Goal: Check status

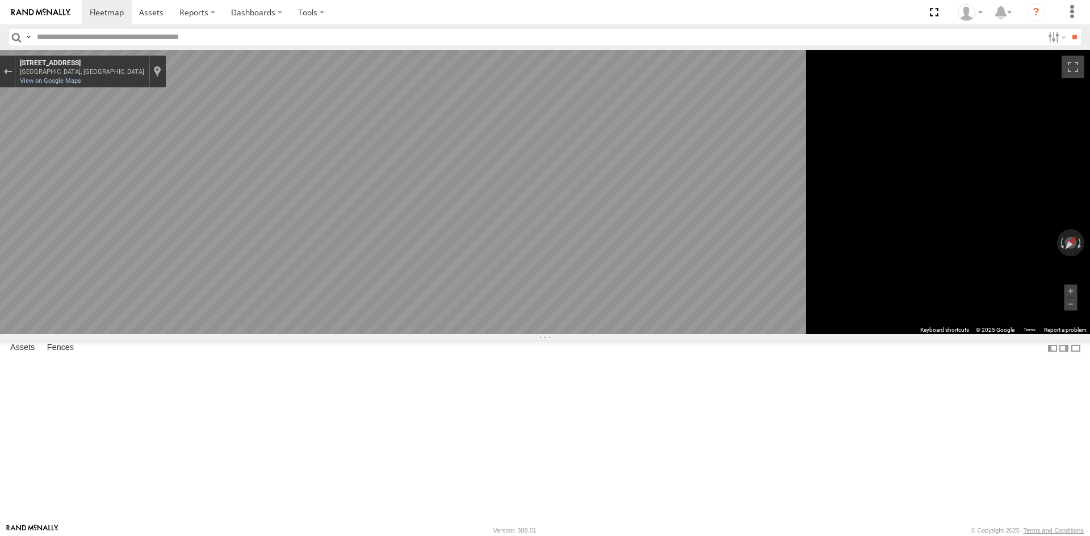
click at [0, 0] on div at bounding box center [0, 0] width 0 height 0
click at [0, 0] on div "Car 2 All Assets [GEOGRAPHIC_DATA][PERSON_NAME] -37.81936 145.00674" at bounding box center [0, 0] width 0 height 0
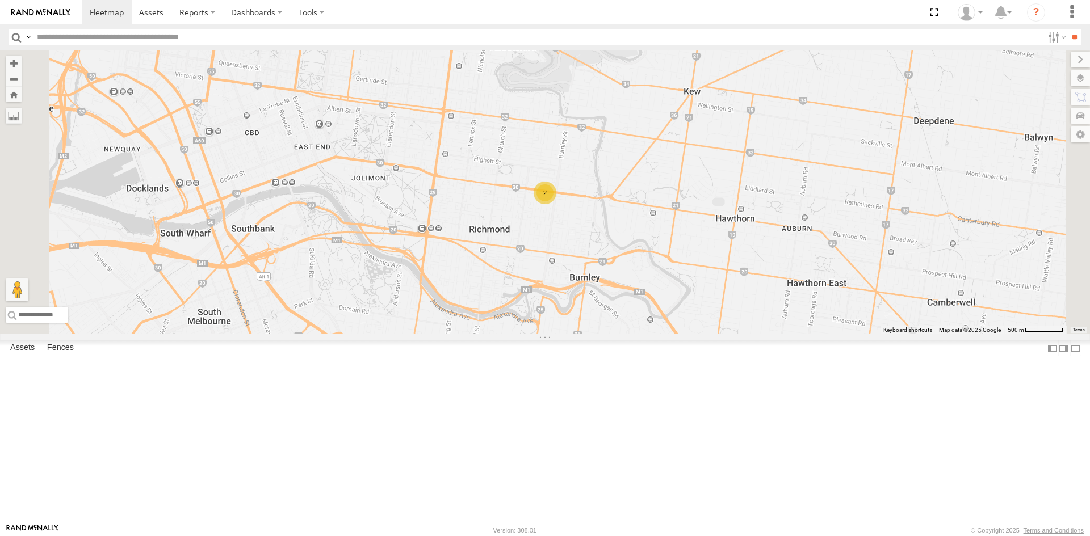
click at [0, 0] on div "Car 2 All Assets [GEOGRAPHIC_DATA][PERSON_NAME] -37.81936 145.00674" at bounding box center [0, 0] width 0 height 0
click at [0, 0] on div "All Assets" at bounding box center [0, 0] width 0 height 0
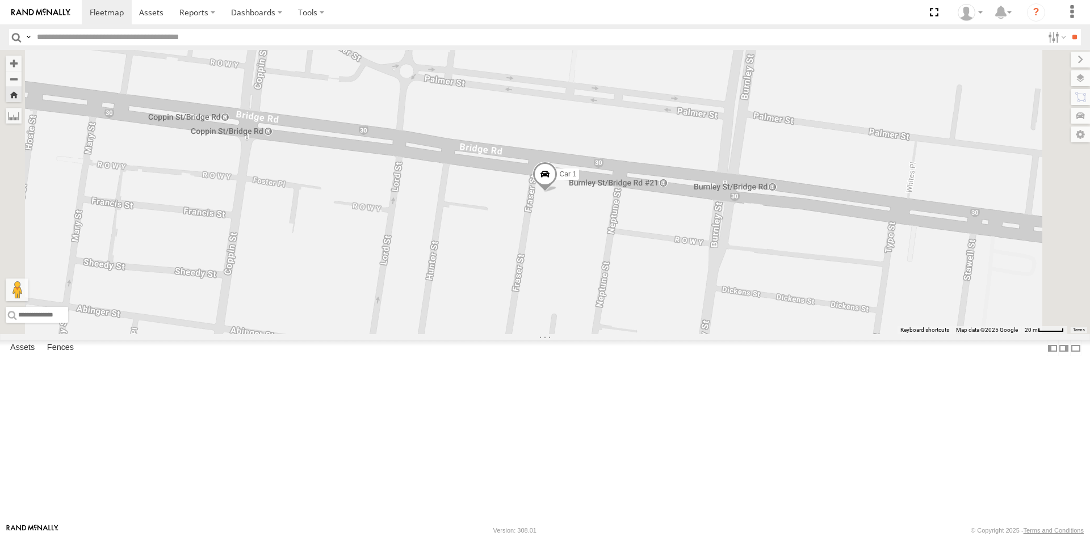
click at [0, 0] on div "Car 2 All Assets" at bounding box center [0, 0] width 0 height 0
